Goal: Information Seeking & Learning: Check status

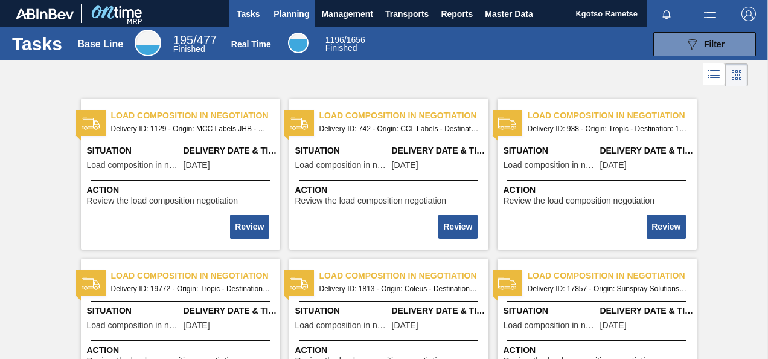
click at [309, 19] on button "Planning" at bounding box center [292, 13] width 48 height 27
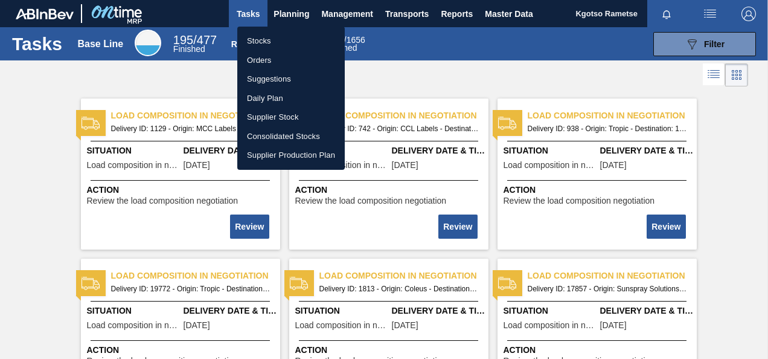
drag, startPoint x: 271, startPoint y: 47, endPoint x: 274, endPoint y: 89, distance: 42.4
click at [272, 47] on li "Stocks" at bounding box center [291, 40] width 108 height 19
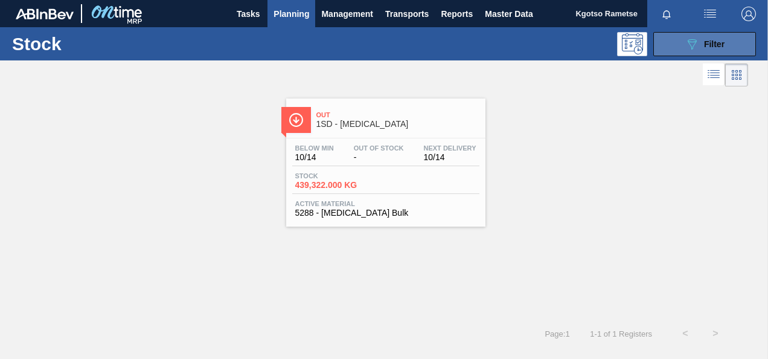
click at [696, 37] on icon "089F7B8B-B2A5-4AFE-B5C0-19BA573D28AC" at bounding box center [692, 44] width 14 height 14
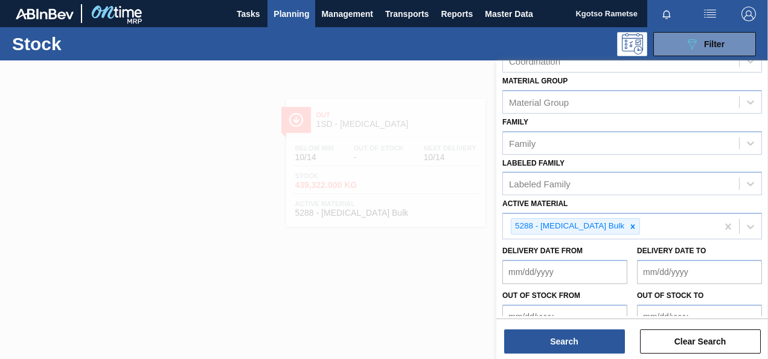
scroll to position [100, 0]
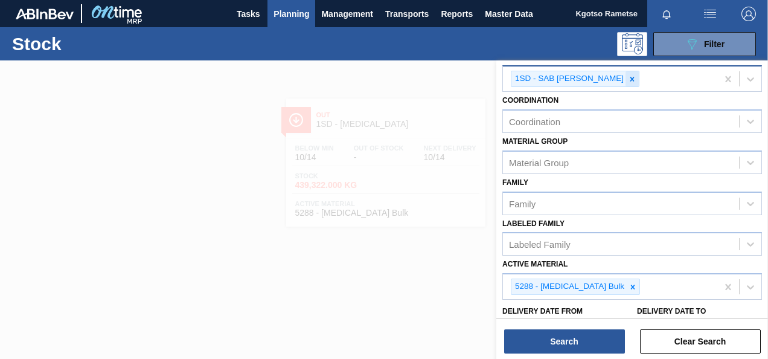
click at [628, 80] on icon at bounding box center [632, 79] width 8 height 8
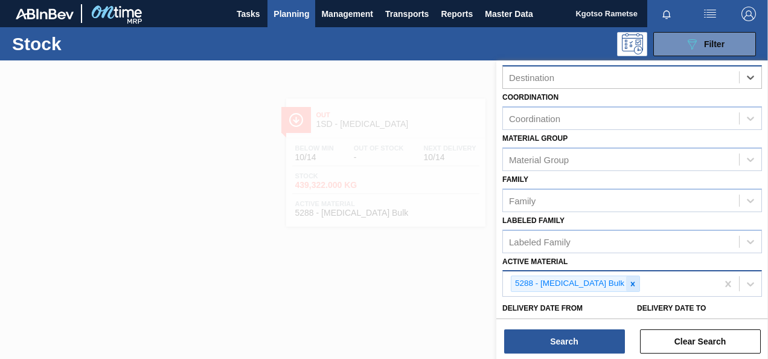
click at [629, 285] on icon at bounding box center [633, 284] width 8 height 8
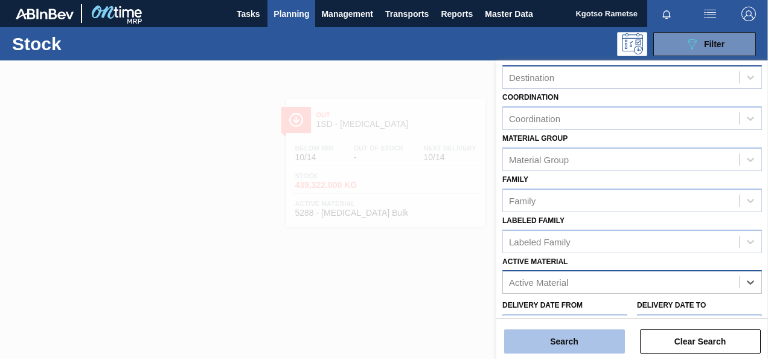
click at [593, 341] on button "Search" at bounding box center [564, 341] width 121 height 24
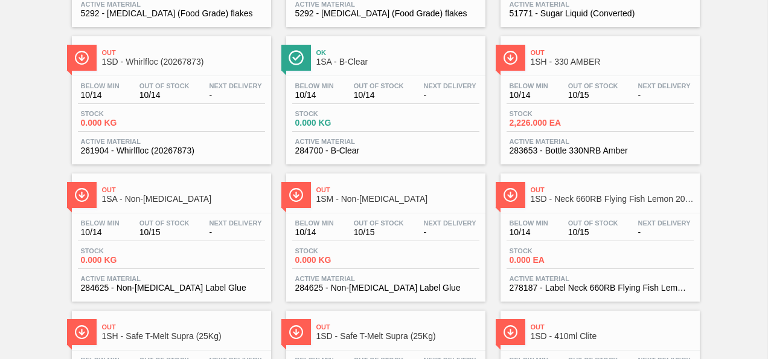
scroll to position [181, 0]
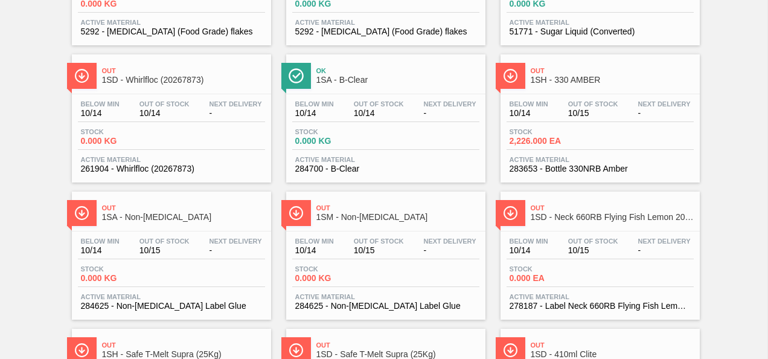
click at [561, 126] on div "Below Min 10/14 Out Of Stock 10/15 Next Delivery - Stock 2,226.000 EA Active Ma…" at bounding box center [600, 135] width 199 height 82
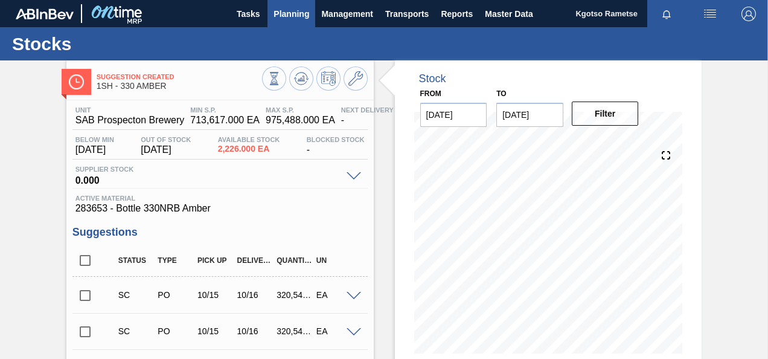
click at [292, 16] on span "Planning" at bounding box center [292, 14] width 36 height 14
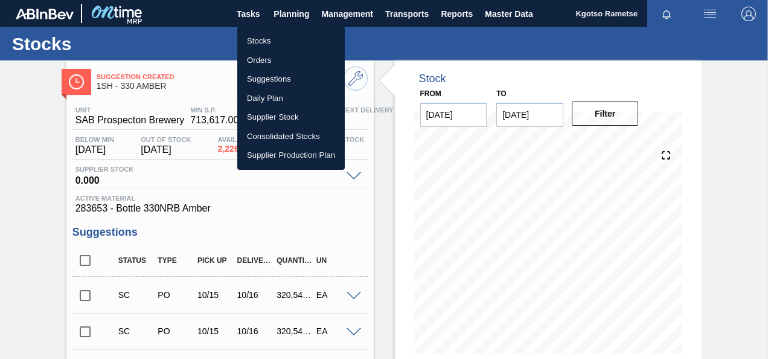
click at [259, 40] on li "Stocks" at bounding box center [291, 40] width 108 height 19
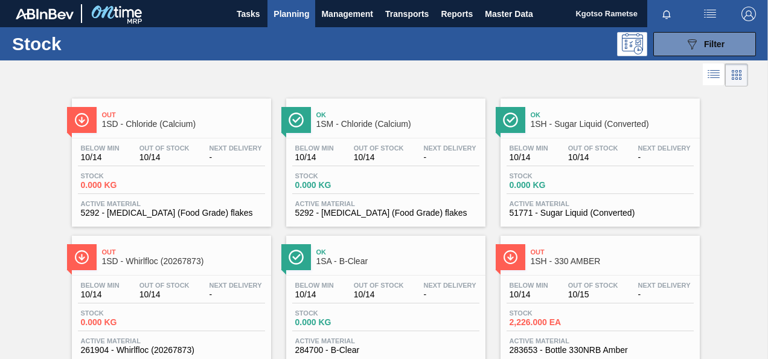
drag, startPoint x: 417, startPoint y: 157, endPoint x: 425, endPoint y: 156, distance: 8.5
click at [417, 156] on div "Below Min 10/14 Out Of Stock 10/14 Next Delivery -" at bounding box center [385, 155] width 187 height 22
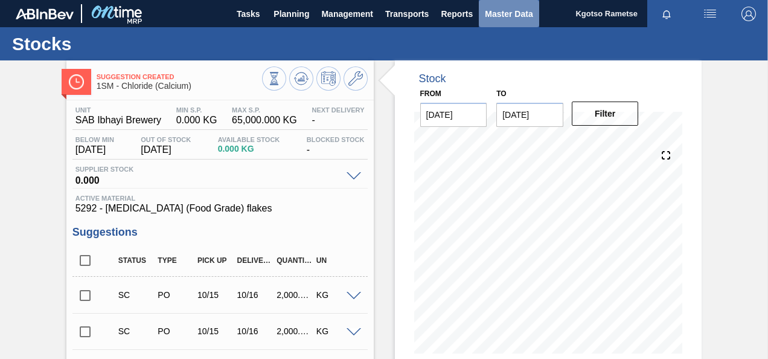
click at [501, 16] on span "Master Data" at bounding box center [509, 14] width 48 height 14
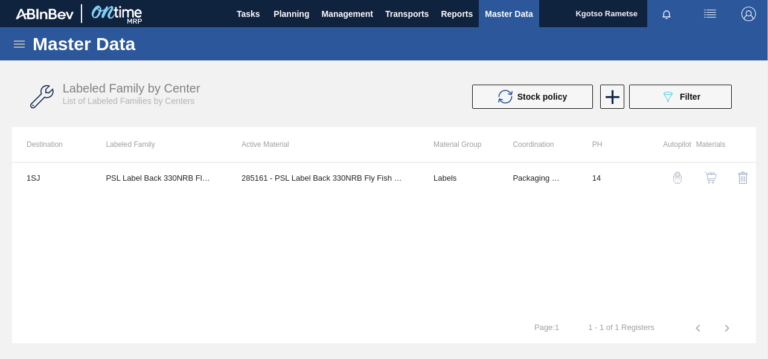
click at [19, 43] on icon at bounding box center [19, 43] width 11 height 7
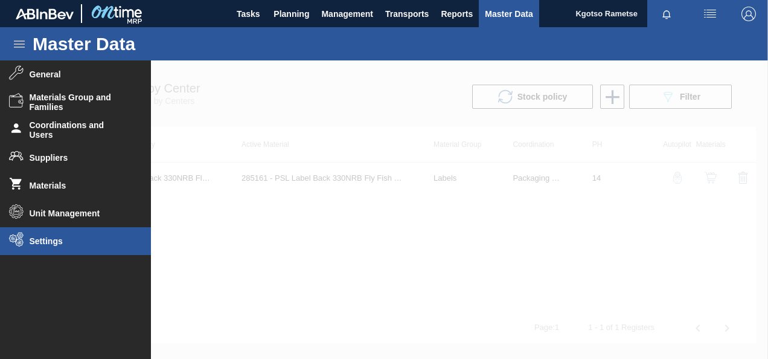
click at [50, 247] on li "Settings" at bounding box center [75, 241] width 151 height 28
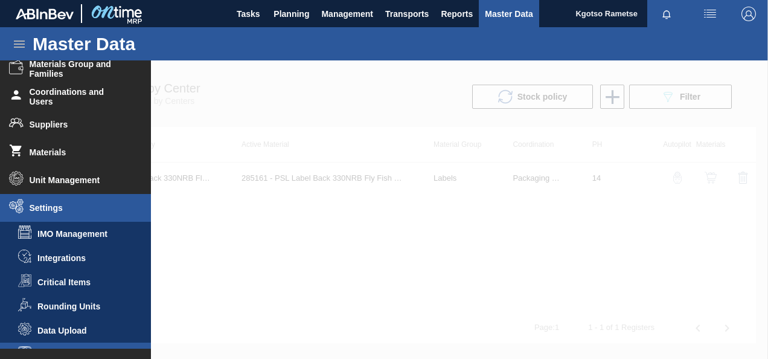
scroll to position [51, 0]
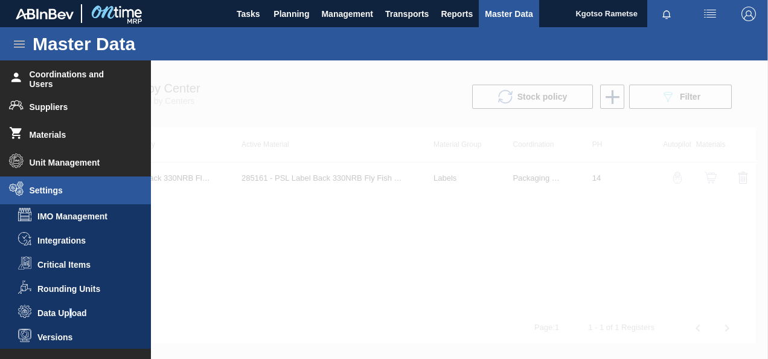
click at [71, 306] on li "Data Upload" at bounding box center [75, 313] width 151 height 24
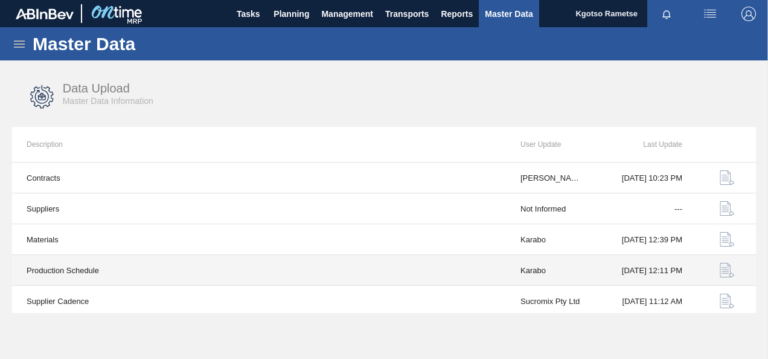
click at [721, 270] on img "button" at bounding box center [727, 270] width 14 height 14
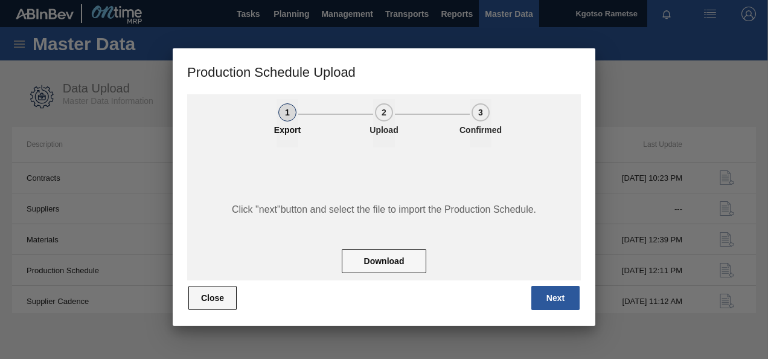
click at [234, 295] on button "Close" at bounding box center [212, 298] width 48 height 24
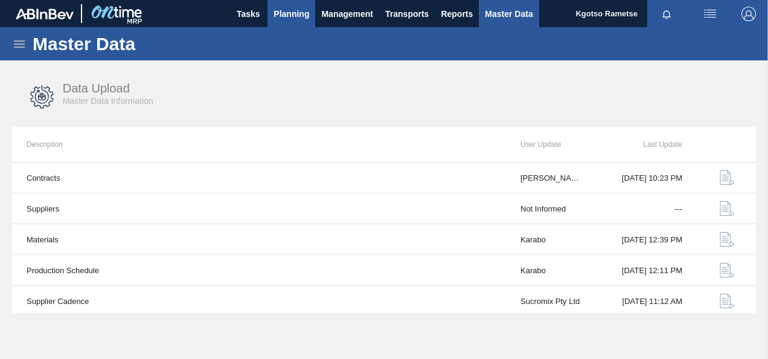
click at [303, 21] on span "Planning" at bounding box center [292, 14] width 36 height 14
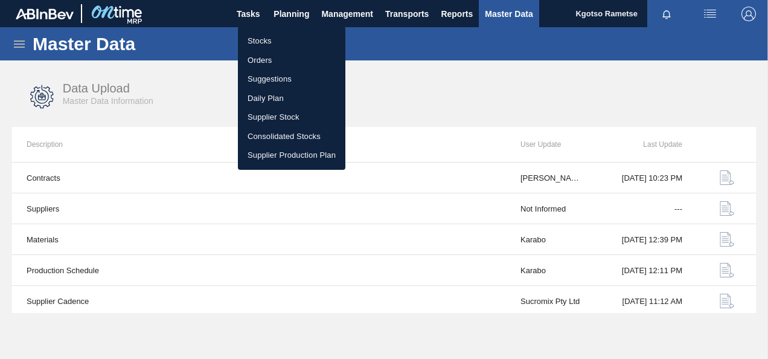
click at [283, 34] on li "Stocks" at bounding box center [292, 40] width 108 height 19
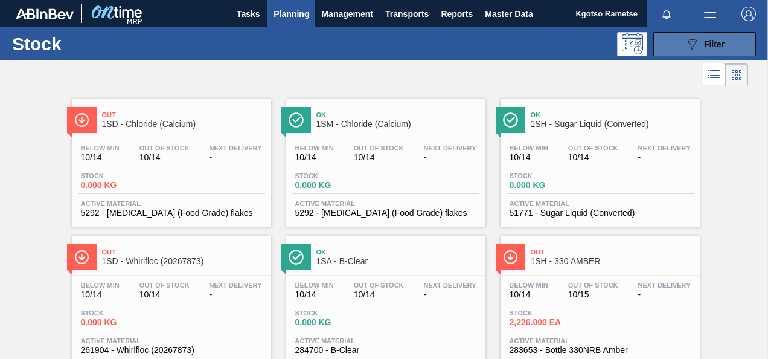
click at [680, 40] on button "089F7B8B-B2A5-4AFE-B5C0-19BA573D28AC Filter" at bounding box center [705, 44] width 103 height 24
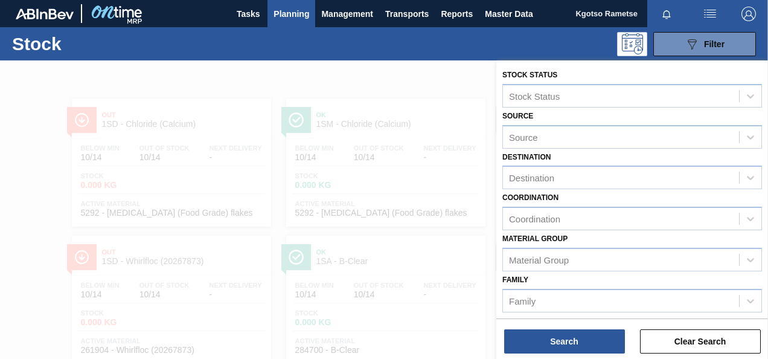
click at [618, 272] on div "Family Family" at bounding box center [633, 291] width 260 height 41
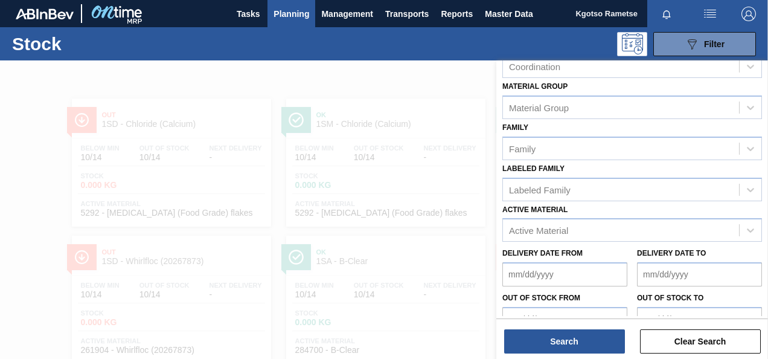
scroll to position [169, 0]
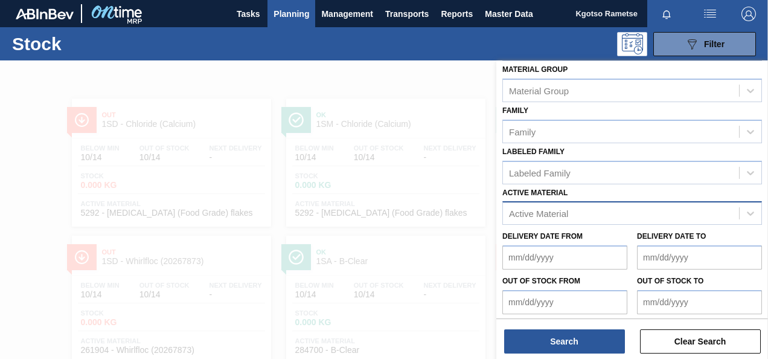
click at [590, 217] on div "Active Material" at bounding box center [621, 214] width 236 height 18
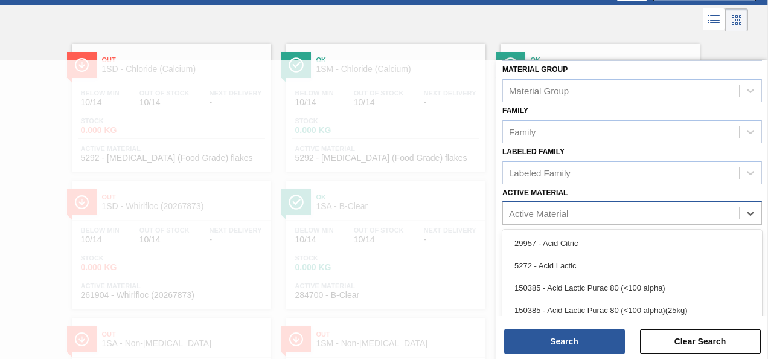
scroll to position [56, 0]
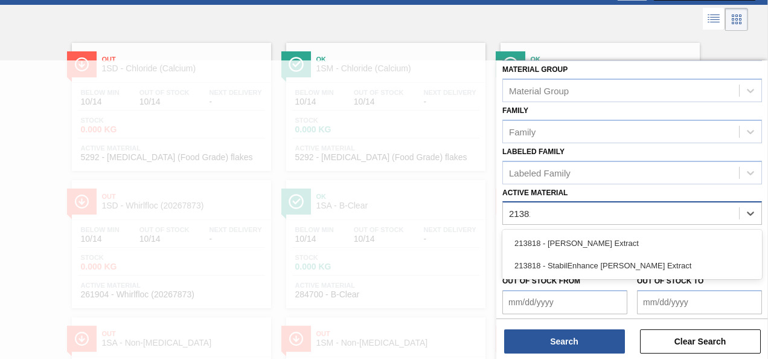
type Material "213818"
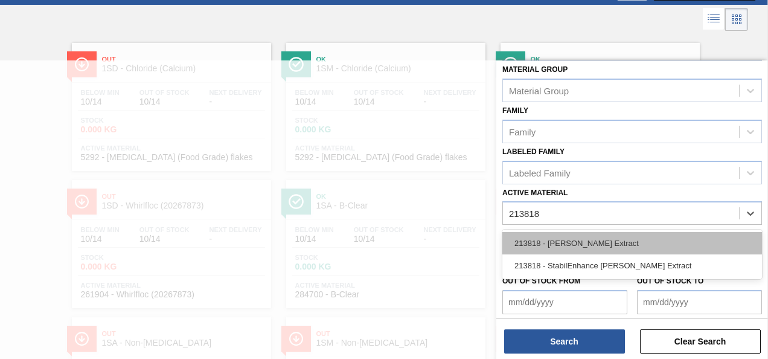
click at [571, 236] on div "213818 - [PERSON_NAME] Extract" at bounding box center [633, 243] width 260 height 22
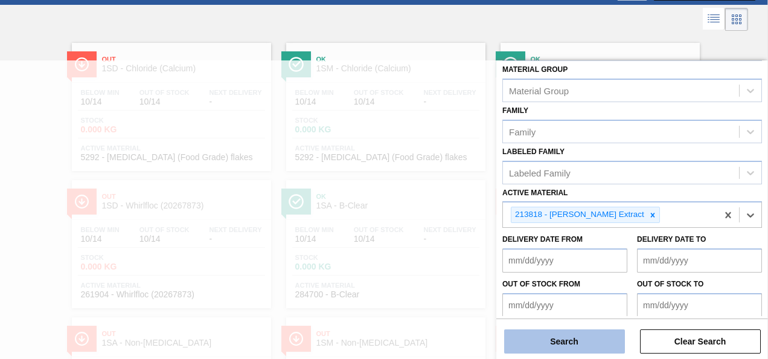
click at [544, 344] on button "Search" at bounding box center [564, 341] width 121 height 24
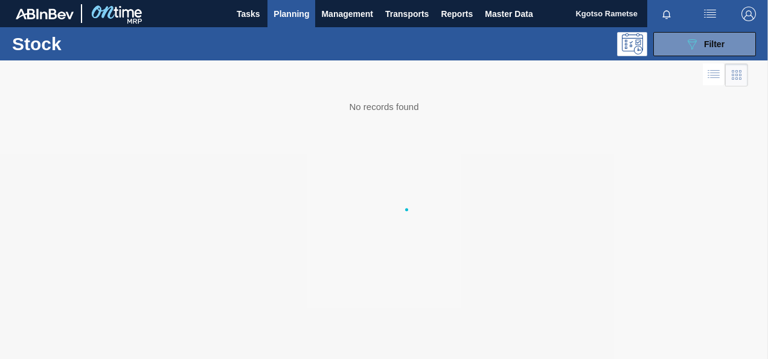
scroll to position [0, 0]
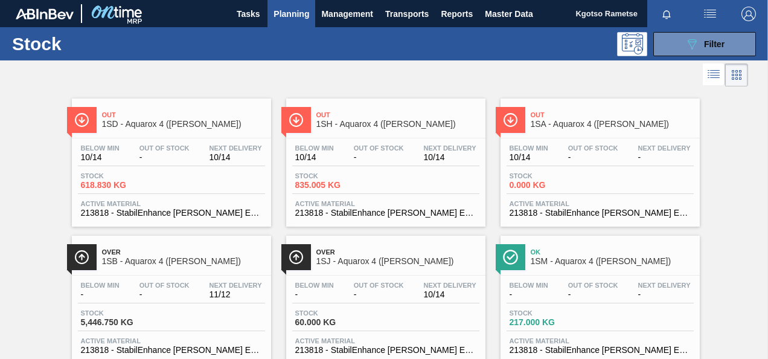
click at [208, 132] on div "Out 1SD - Aquarox 4 ([PERSON_NAME])" at bounding box center [183, 119] width 163 height 27
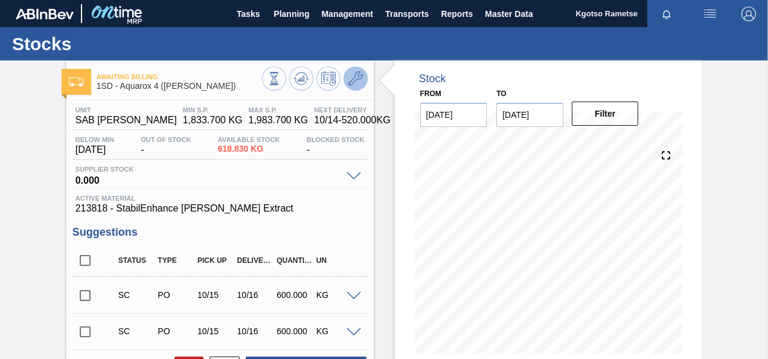
click at [355, 75] on icon at bounding box center [356, 78] width 14 height 14
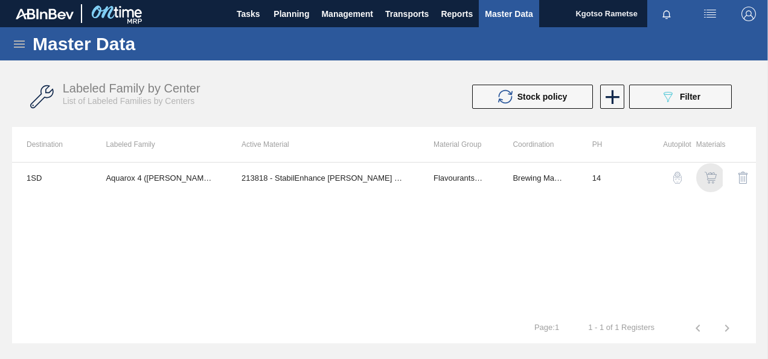
click at [714, 179] on img "button" at bounding box center [711, 178] width 12 height 12
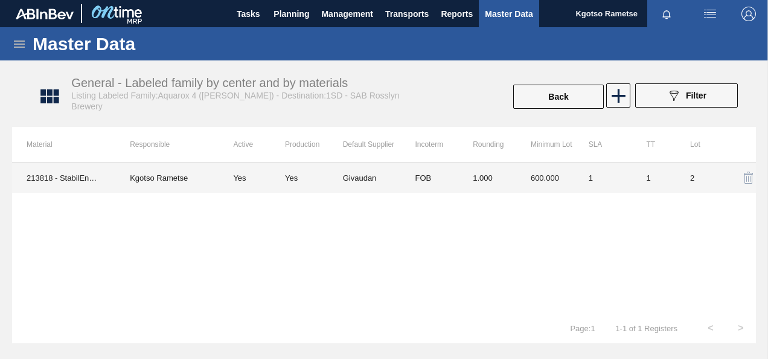
click at [477, 174] on td "1.000" at bounding box center [487, 177] width 58 height 30
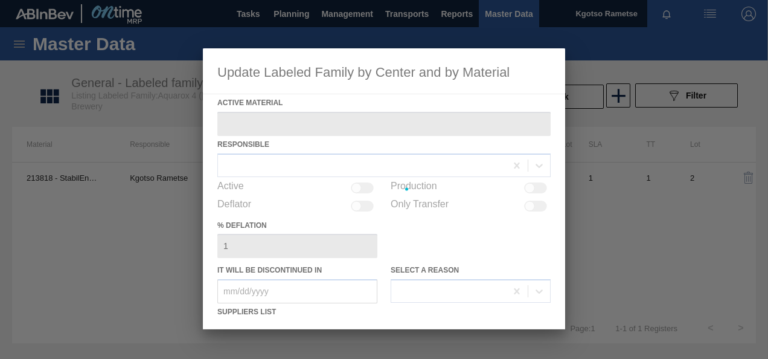
type Material "213818 - StabilEnhance [PERSON_NAME] Extract"
checkbox input "true"
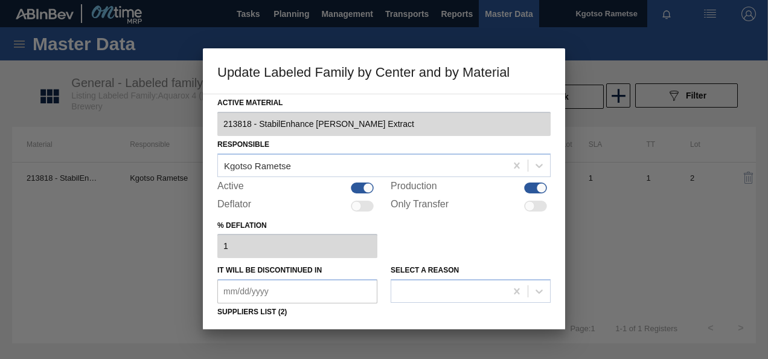
click at [480, 219] on div "% deflation 1" at bounding box center [383, 238] width 333 height 42
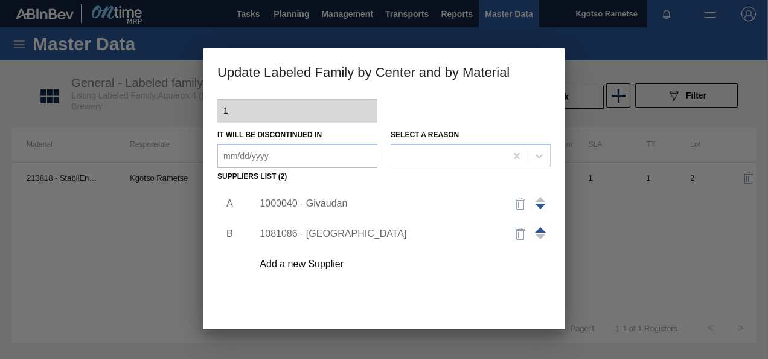
scroll to position [145, 0]
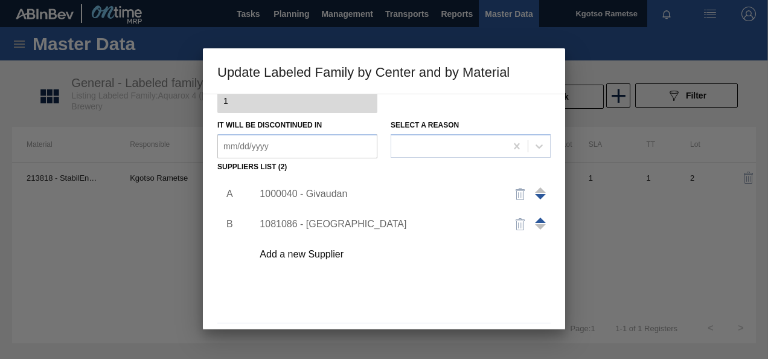
click at [326, 300] on div "A B 1000040 - Givaudan 1081086 - Savannah Add a new Supplier" at bounding box center [383, 247] width 333 height 142
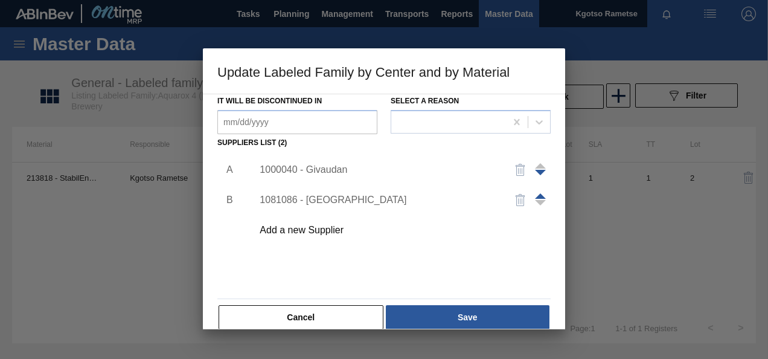
scroll to position [185, 0]
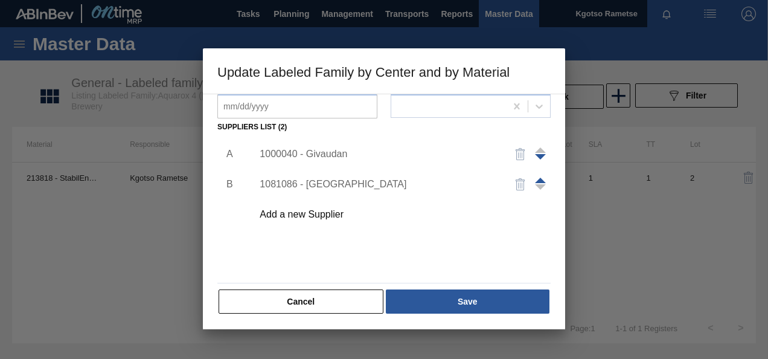
click at [326, 300] on button "Cancel" at bounding box center [301, 301] width 165 height 24
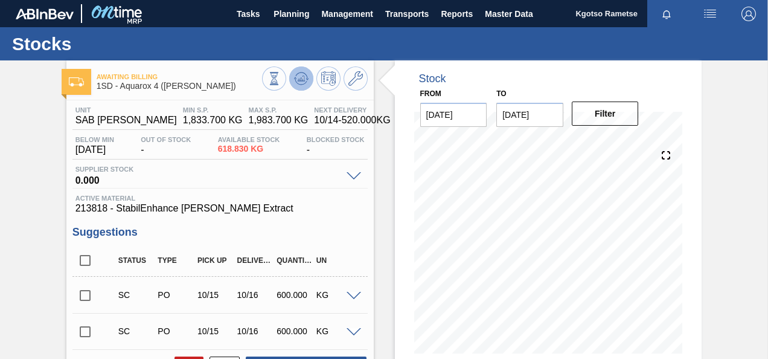
click at [290, 76] on button at bounding box center [301, 78] width 24 height 24
